Goal: Book appointment/travel/reservation

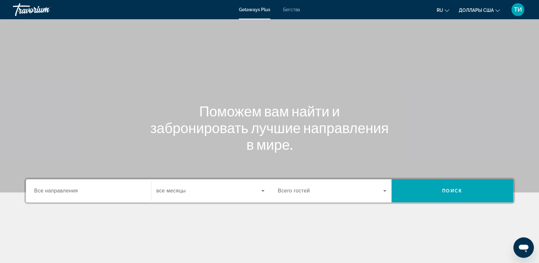
click at [494, 10] on button "Доллары США USD ($) MXN (Mex$) CAD (Can$) GBP (£) EUR (€) AUD (A$) NZD (NZ$) CN…" at bounding box center [479, 9] width 41 height 9
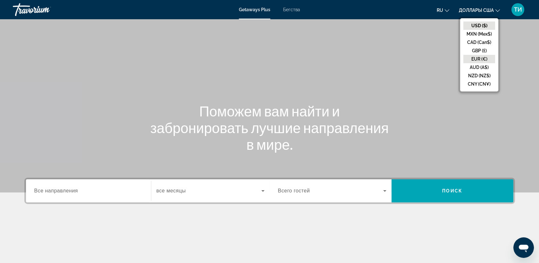
click at [479, 58] on button "EUR (€)" at bounding box center [479, 59] width 32 height 8
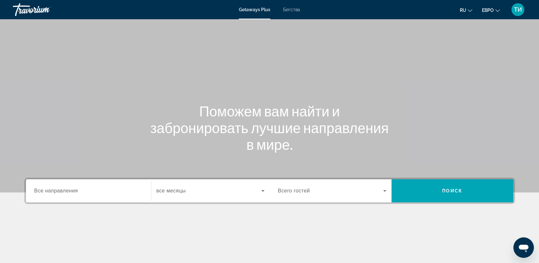
click at [290, 9] on span "Бегства" at bounding box center [291, 9] width 17 height 5
click at [40, 190] on span "Все направления" at bounding box center [56, 190] width 44 height 5
click at [40, 190] on input "Destination Все направления" at bounding box center [88, 191] width 108 height 8
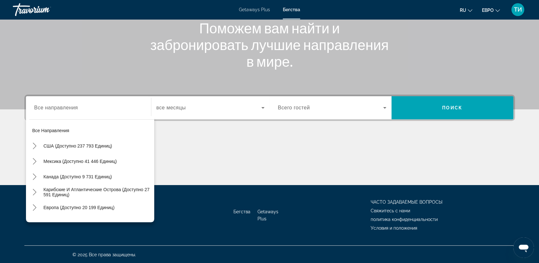
scroll to position [39, 0]
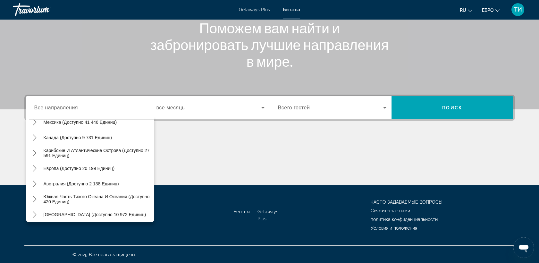
click at [283, 148] on div "Основное содержание" at bounding box center [269, 161] width 490 height 48
